Goal: Information Seeking & Learning: Learn about a topic

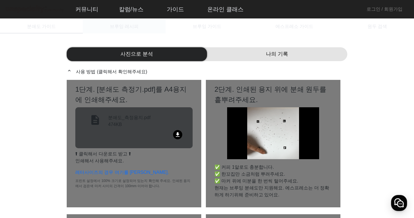
click at [148, 28] on div "브루잉 레시피" at bounding box center [124, 27] width 83 height 14
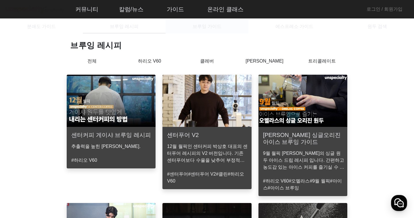
click at [213, 25] on span "브루잉 가이드" at bounding box center [207, 26] width 29 height 5
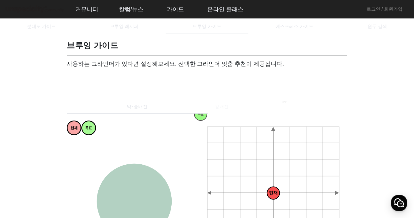
click at [107, 79] on span at bounding box center [94, 77] width 46 height 7
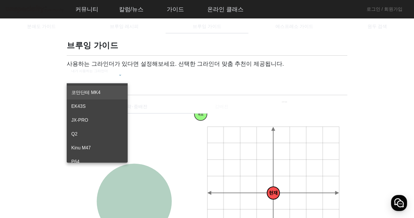
click at [168, 80] on div at bounding box center [207, 109] width 414 height 218
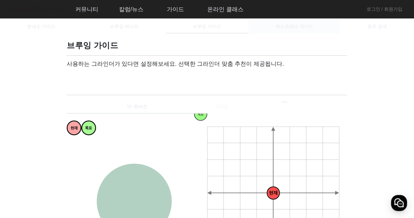
click at [315, 26] on div "에스프레소 가이드" at bounding box center [295, 27] width 92 height 14
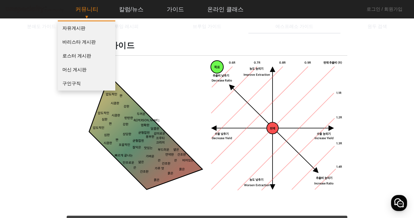
click at [84, 7] on link "커뮤니티" at bounding box center [87, 9] width 32 height 16
